Goal: Information Seeking & Learning: Learn about a topic

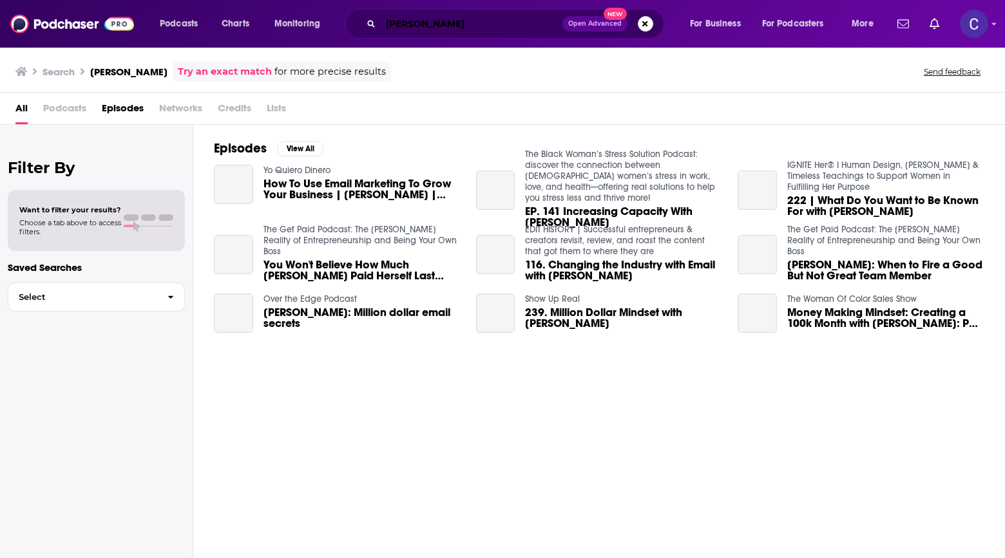
click at [416, 22] on input "[PERSON_NAME]" at bounding box center [472, 24] width 182 height 21
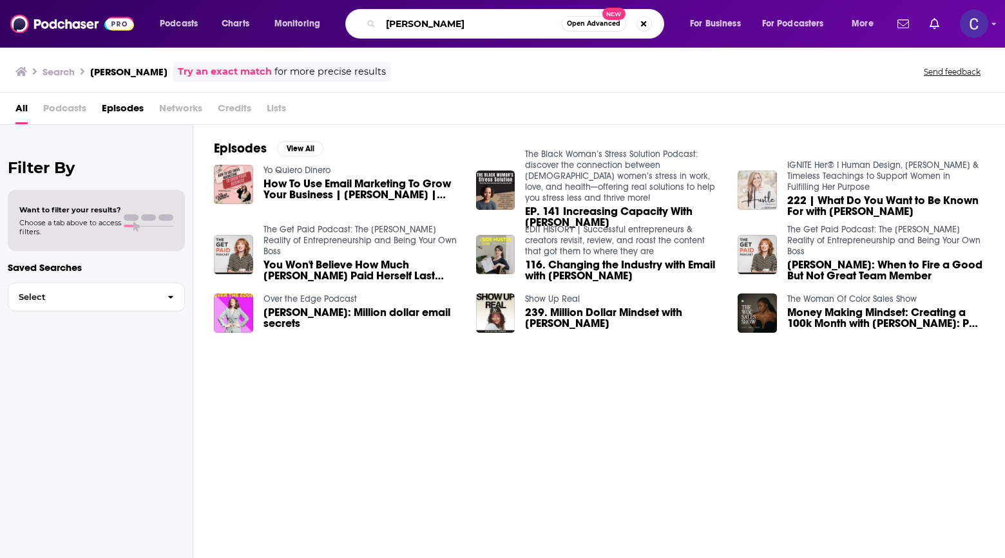
click at [416, 22] on input "[PERSON_NAME]" at bounding box center [471, 24] width 180 height 21
type input "imperfect marketing"
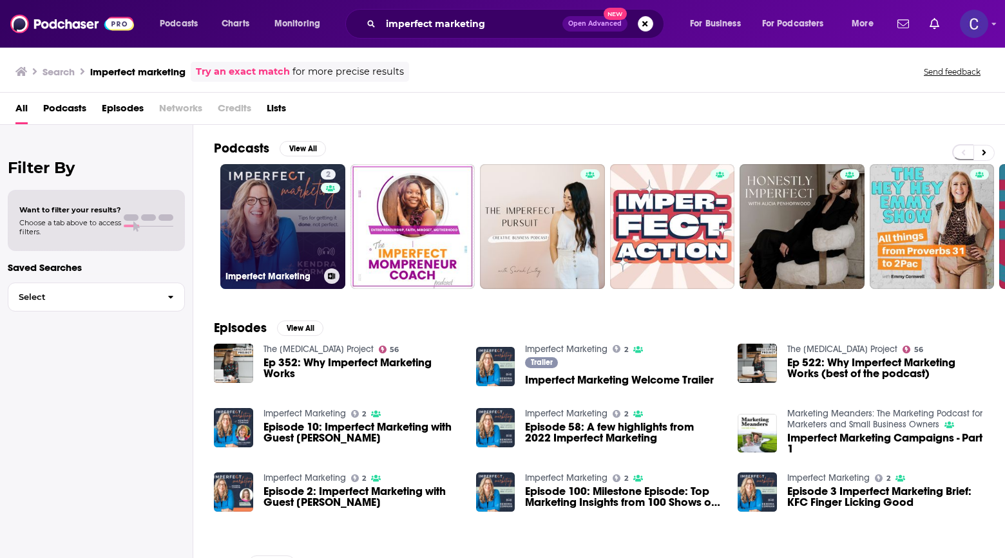
click at [319, 223] on link "2 Imperfect Marketing" at bounding box center [282, 226] width 125 height 125
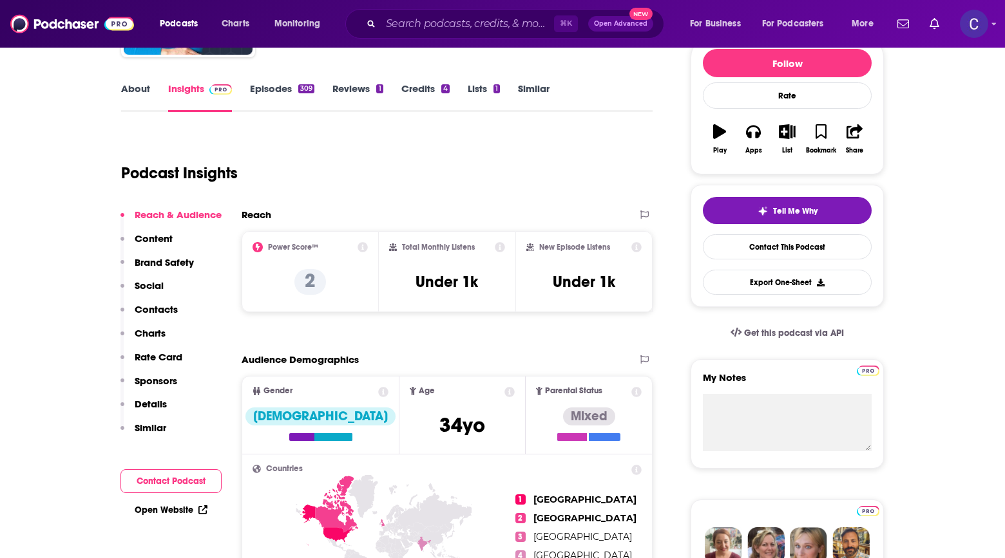
scroll to position [108, 0]
